Goal: Find specific page/section: Find specific page/section

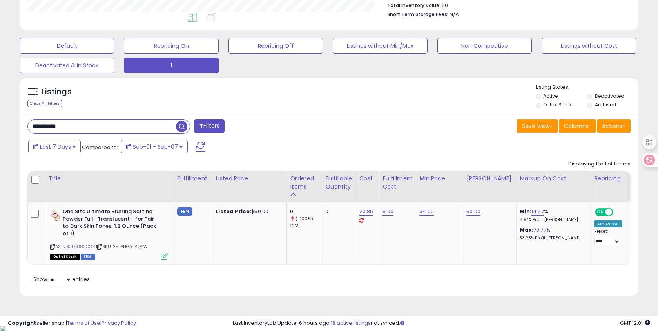
scroll to position [161, 358]
drag, startPoint x: 78, startPoint y: 126, endPoint x: -3, endPoint y: 120, distance: 81.7
type input "**********"
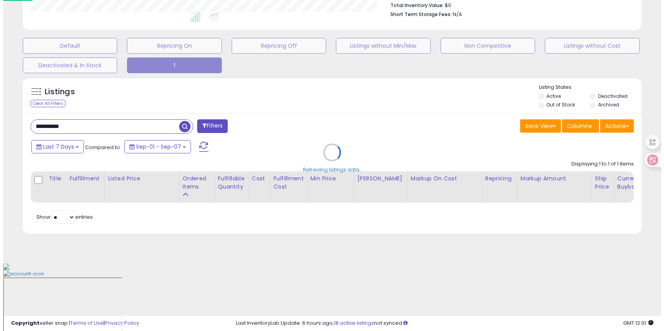
scroll to position [161, 362]
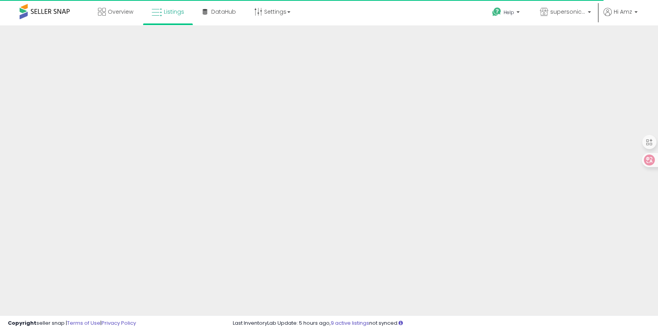
scroll to position [147, 0]
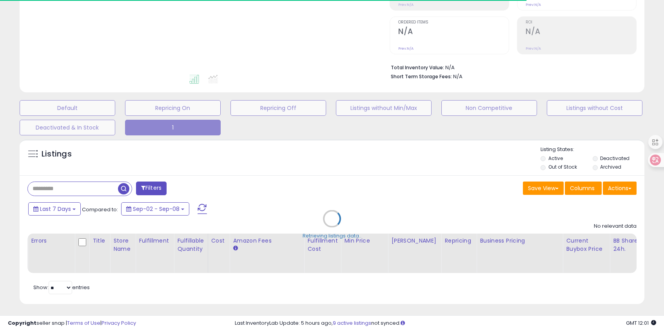
click at [69, 188] on div "Retrieving listings data.." at bounding box center [332, 225] width 636 height 179
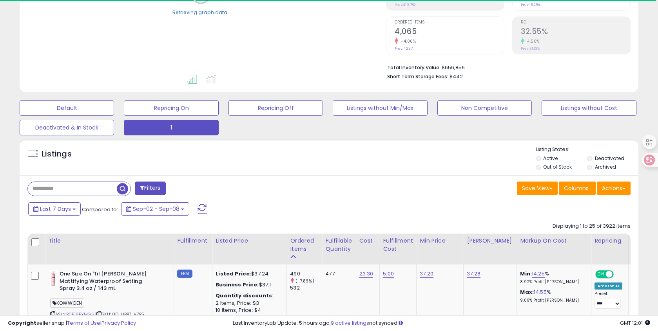
click at [59, 189] on input "text" at bounding box center [72, 189] width 89 height 14
paste input "**********"
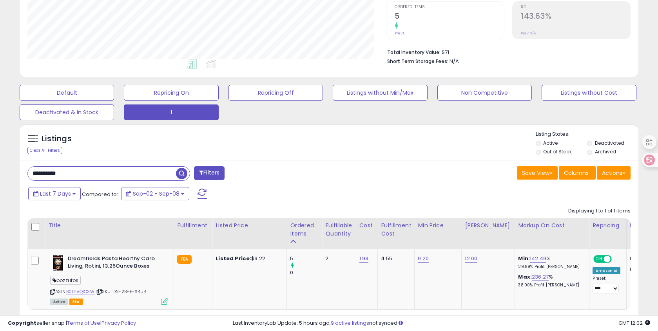
scroll to position [163, 0]
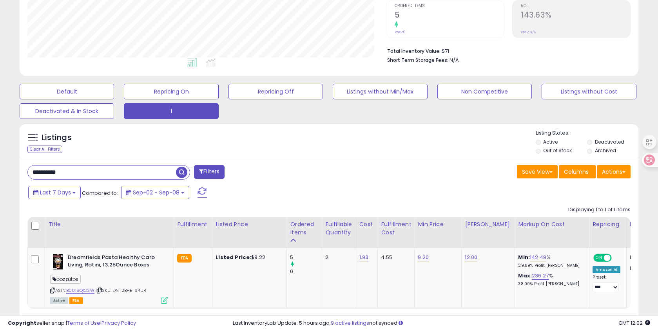
drag, startPoint x: 52, startPoint y: 173, endPoint x: -3, endPoint y: 163, distance: 55.7
click at [0, 163] on html "Unable to login Retrieving listings data.. has not yet accepted the Terms of Us…" at bounding box center [329, 2] width 658 height 331
paste input "text"
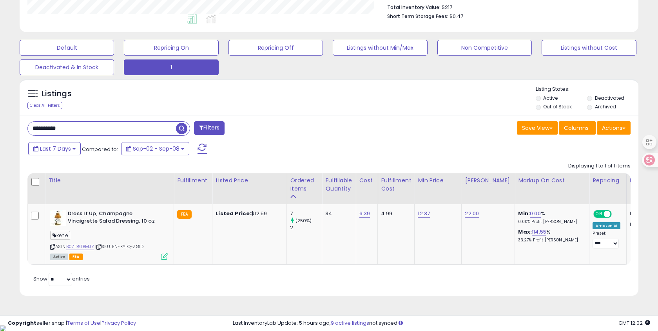
scroll to position [161, 358]
drag, startPoint x: 81, startPoint y: 126, endPoint x: -3, endPoint y: 118, distance: 84.6
paste input "text"
type input "**********"
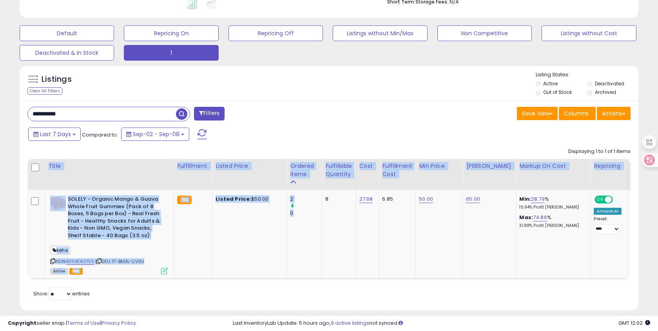
drag, startPoint x: 298, startPoint y: 279, endPoint x: 317, endPoint y: 280, distance: 19.6
click at [317, 280] on div "Title Fulfillment Listed Price Cost ROI" at bounding box center [328, 219] width 603 height 121
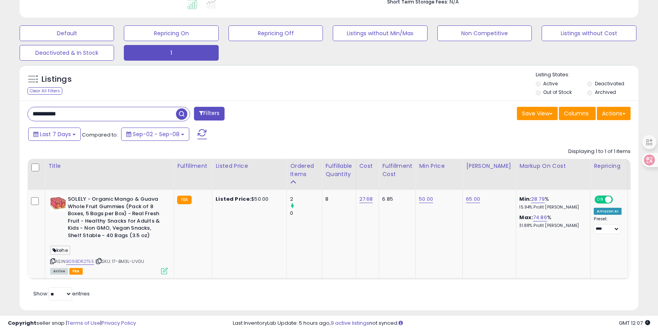
drag, startPoint x: 86, startPoint y: 118, endPoint x: -3, endPoint y: 101, distance: 90.9
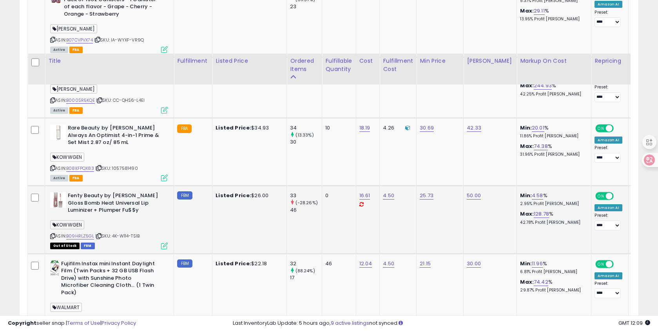
scroll to position [1817, 0]
